Goal: Task Accomplishment & Management: Manage account settings

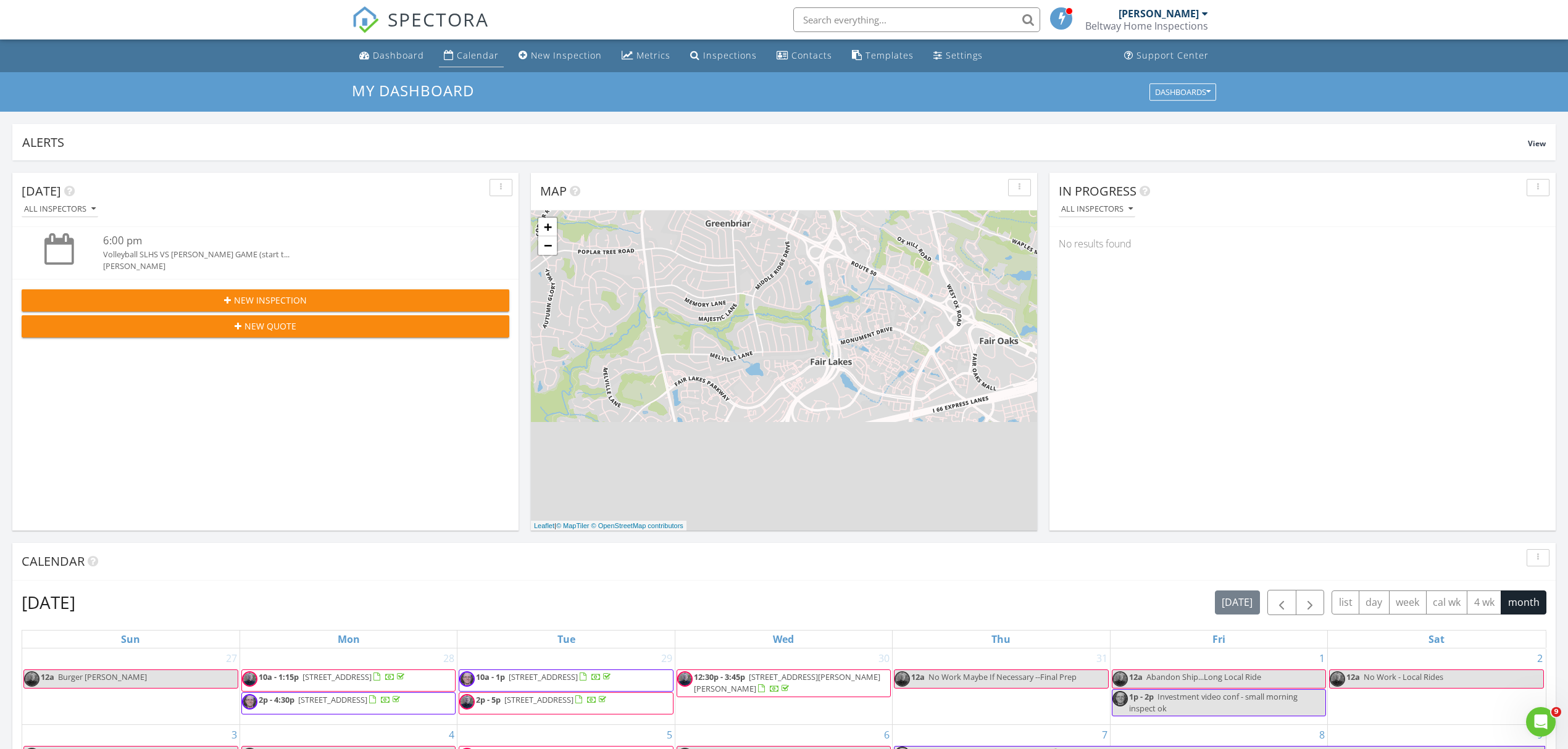
scroll to position [1148, 1593]
click at [475, 61] on div "Calendar" at bounding box center [478, 55] width 42 height 11
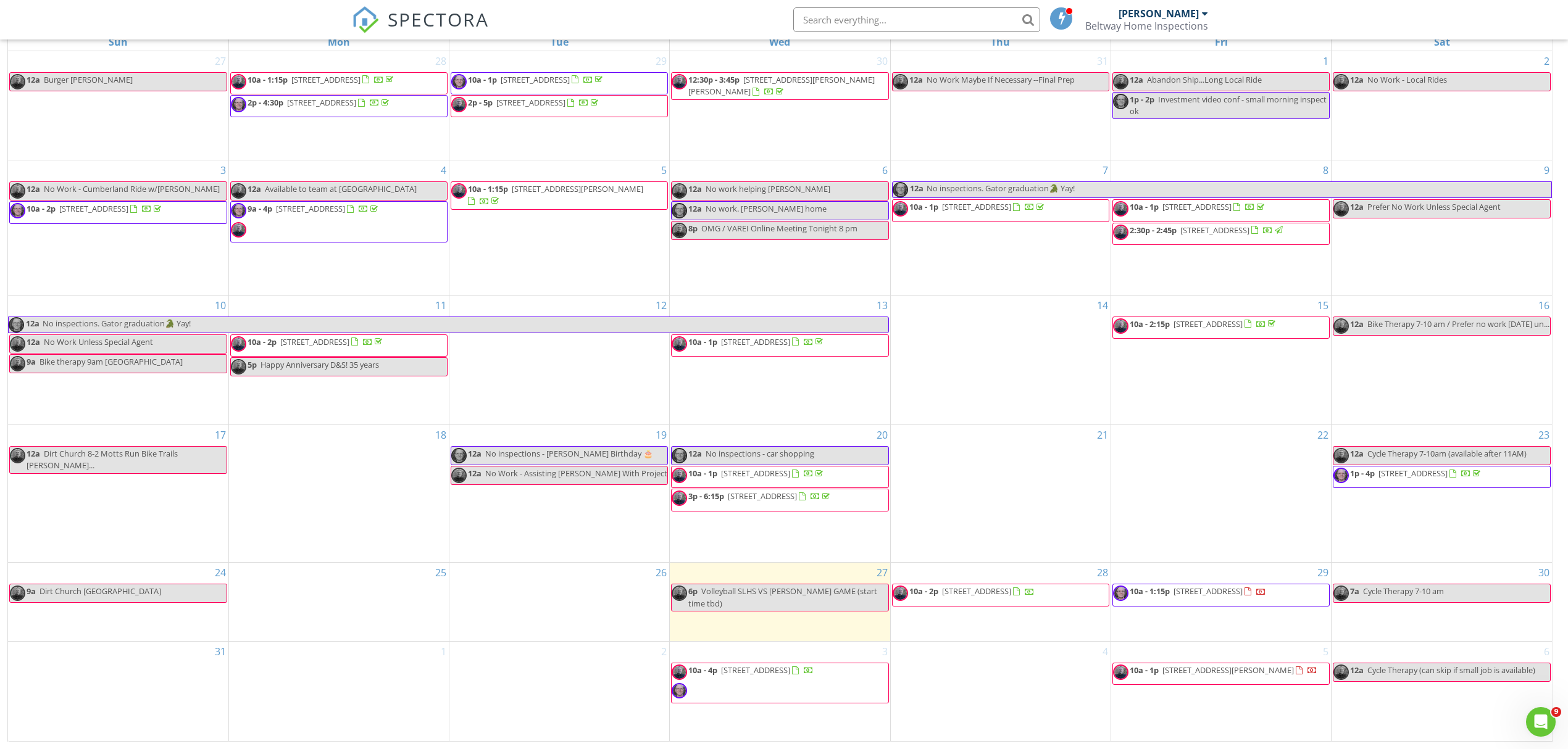
click at [986, 597] on span "[STREET_ADDRESS]" at bounding box center [976, 591] width 69 height 11
